Goal: Browse casually: Explore the website without a specific task or goal

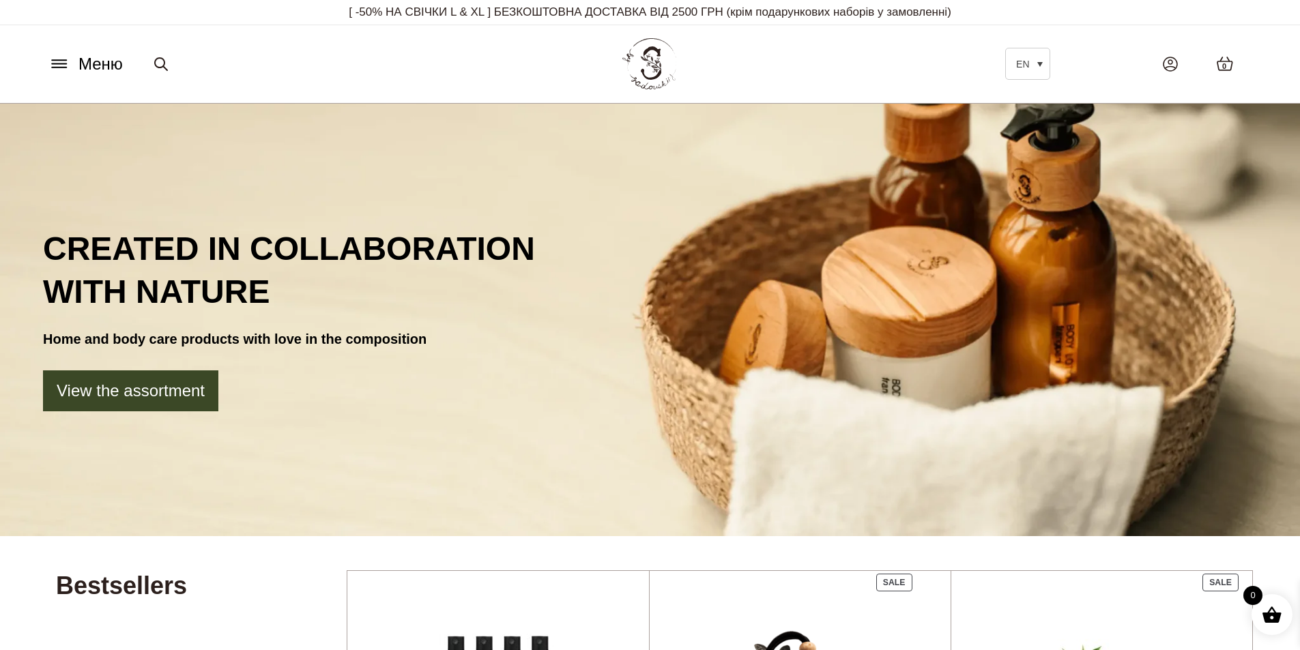
click at [83, 60] on span "Меню" at bounding box center [100, 64] width 44 height 25
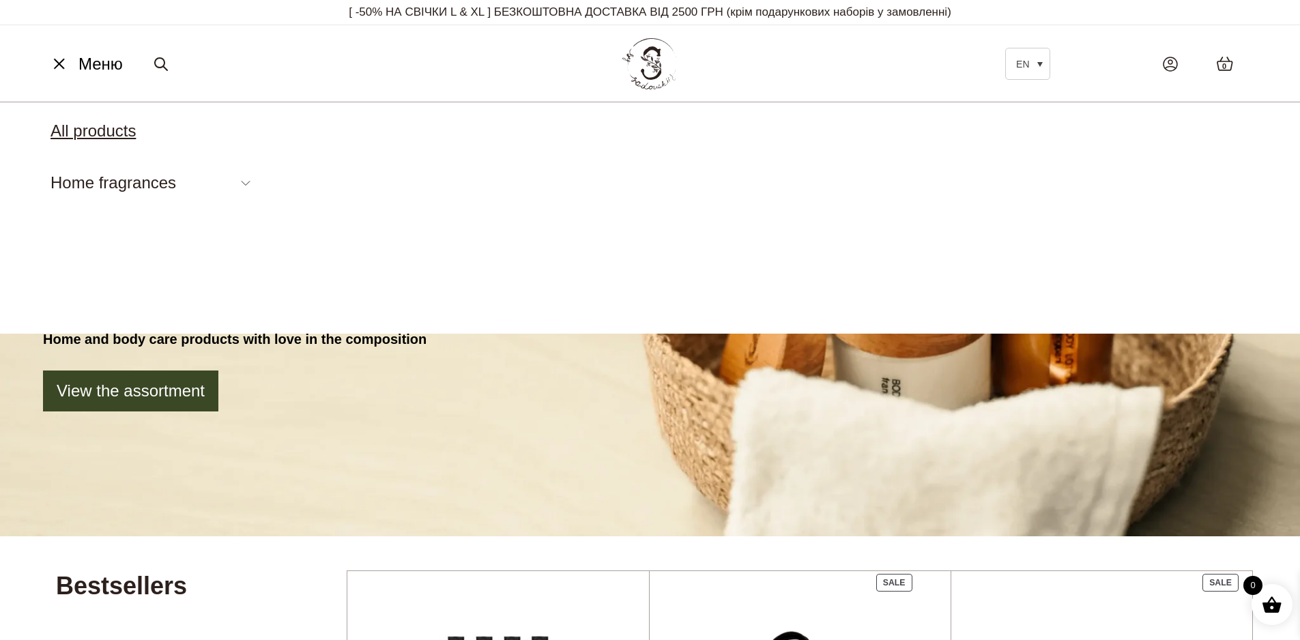
click at [95, 134] on link "All products" at bounding box center [92, 130] width 85 height 18
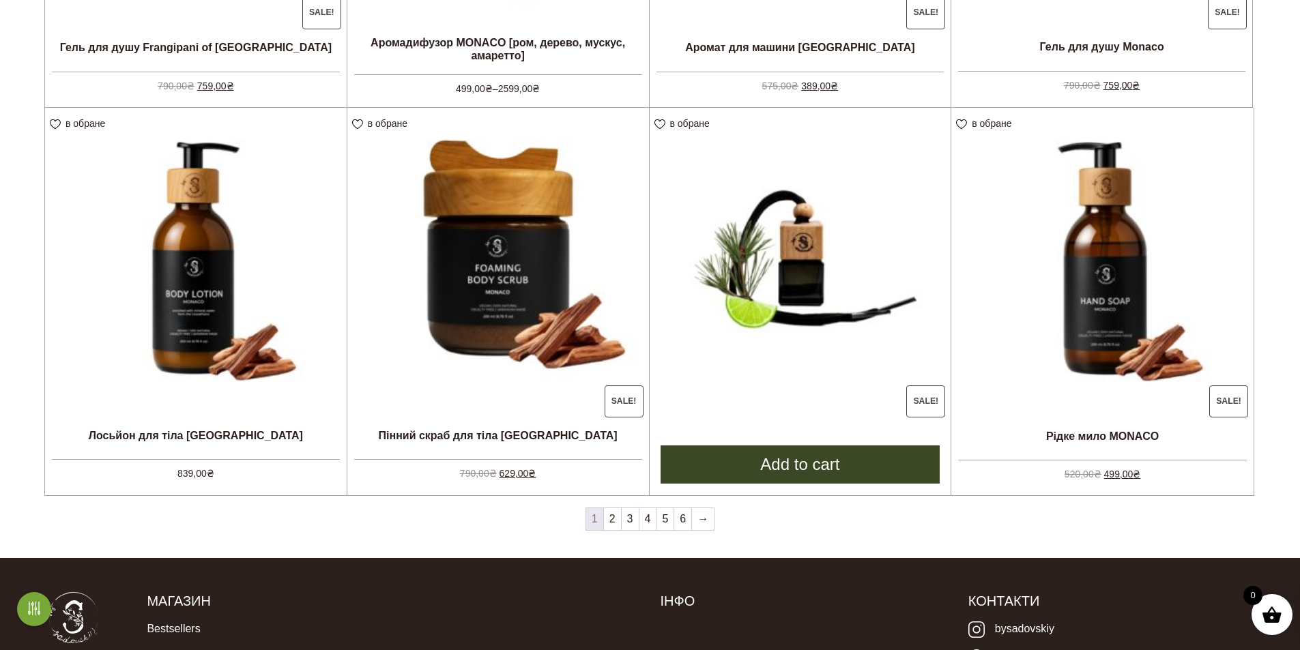
scroll to position [1296, 0]
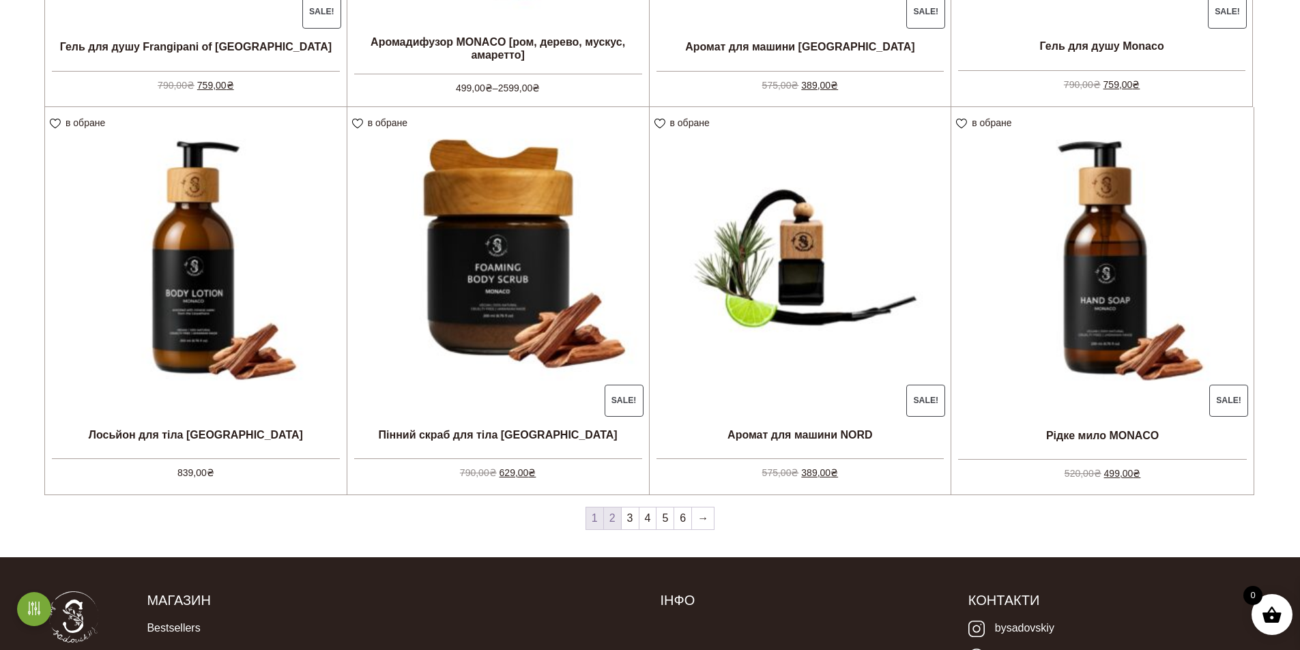
click at [615, 519] on link "2" at bounding box center [612, 519] width 17 height 22
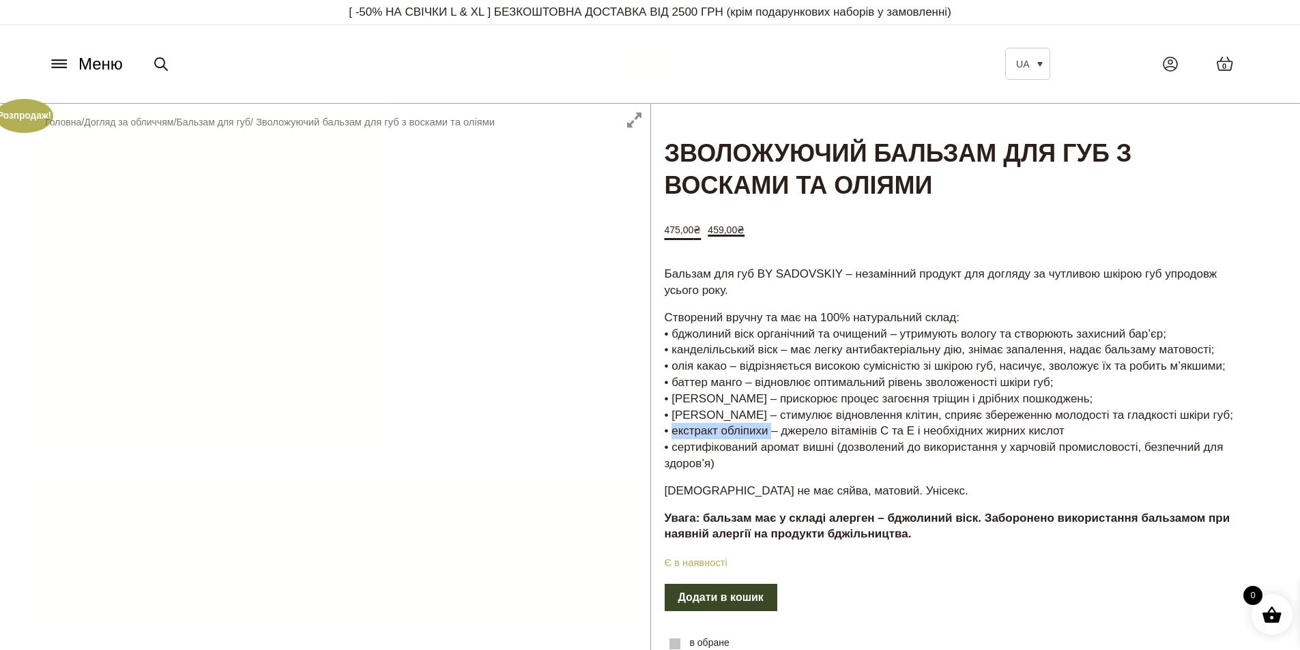
drag, startPoint x: 758, startPoint y: 433, endPoint x: 669, endPoint y: 426, distance: 89.6
click at [669, 426] on p "Створений вручну та має на 100% натуральний склад: • бджолиний віск органічний …" at bounding box center [959, 391] width 588 height 162
click at [824, 451] on p "Створений вручну та має на 100% натуральний склад: • бджолиний віск органічний …" at bounding box center [959, 391] width 588 height 162
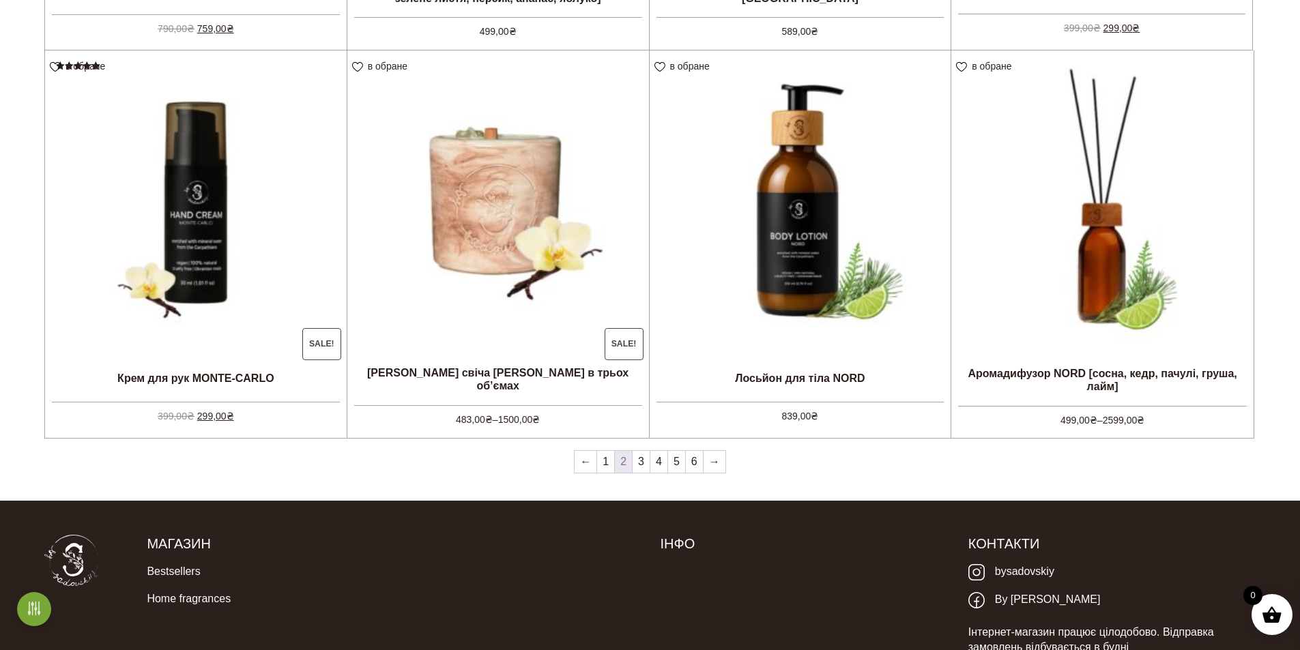
scroll to position [1354, 0]
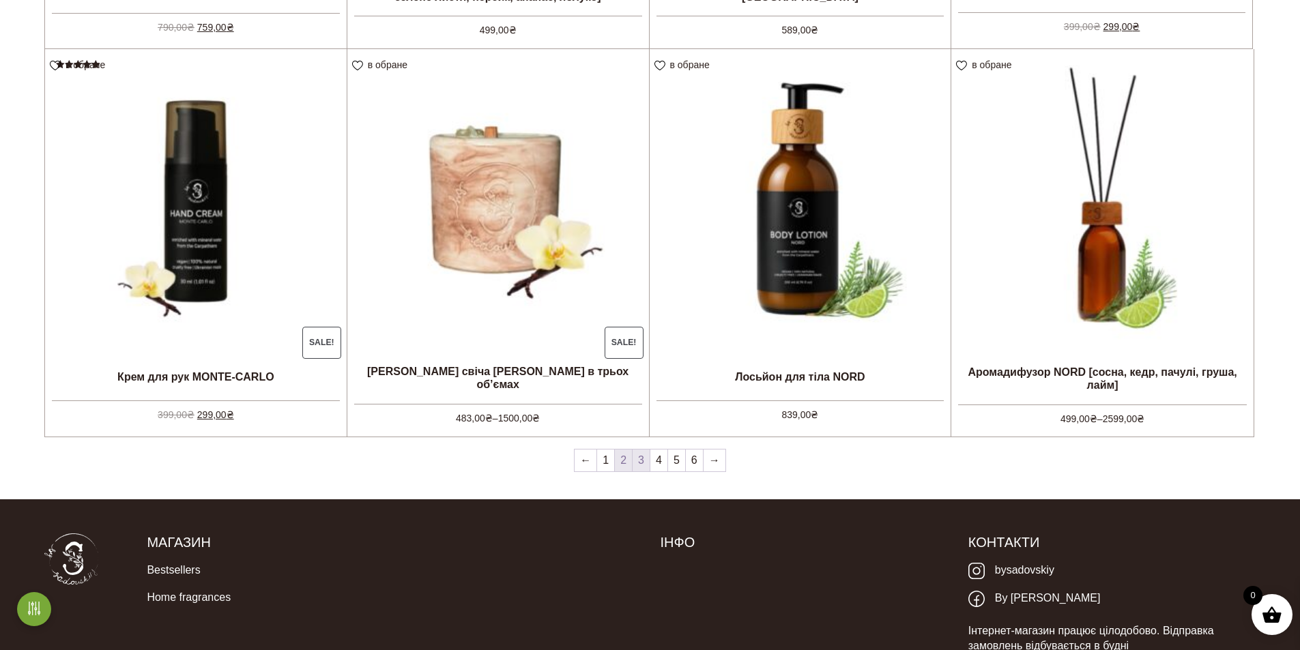
click at [641, 461] on link "3" at bounding box center [641, 461] width 17 height 22
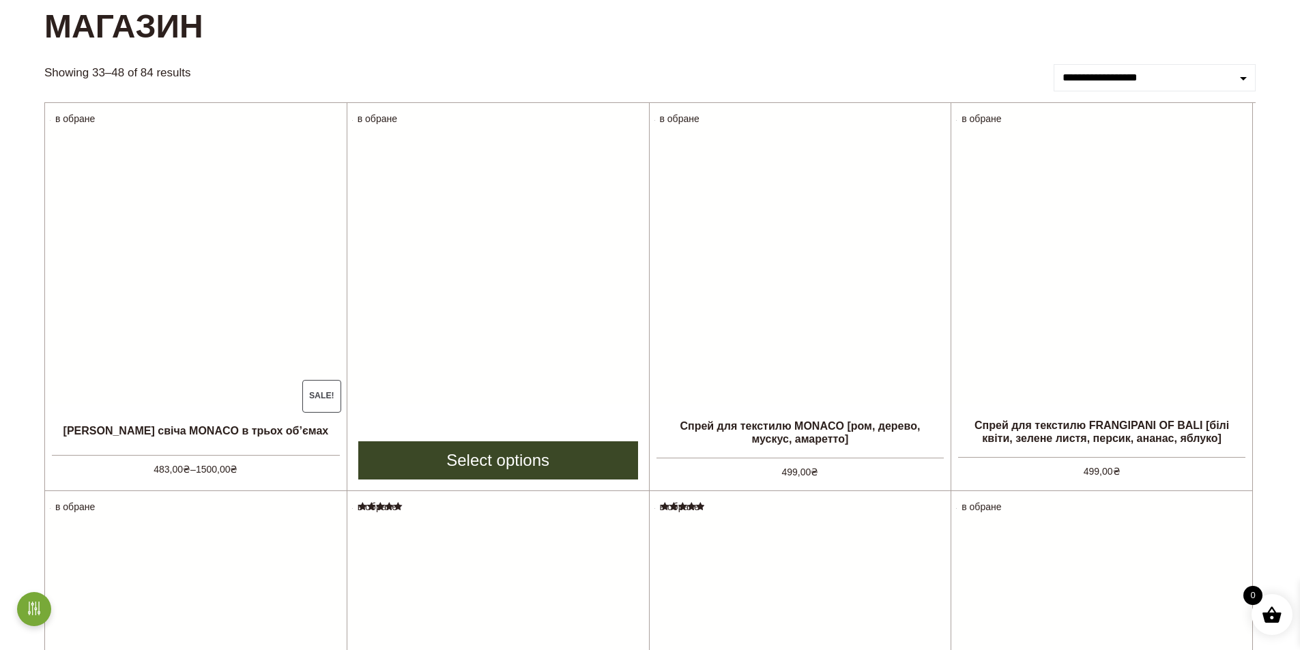
scroll to position [136, 0]
